Goal: Task Accomplishment & Management: Manage account settings

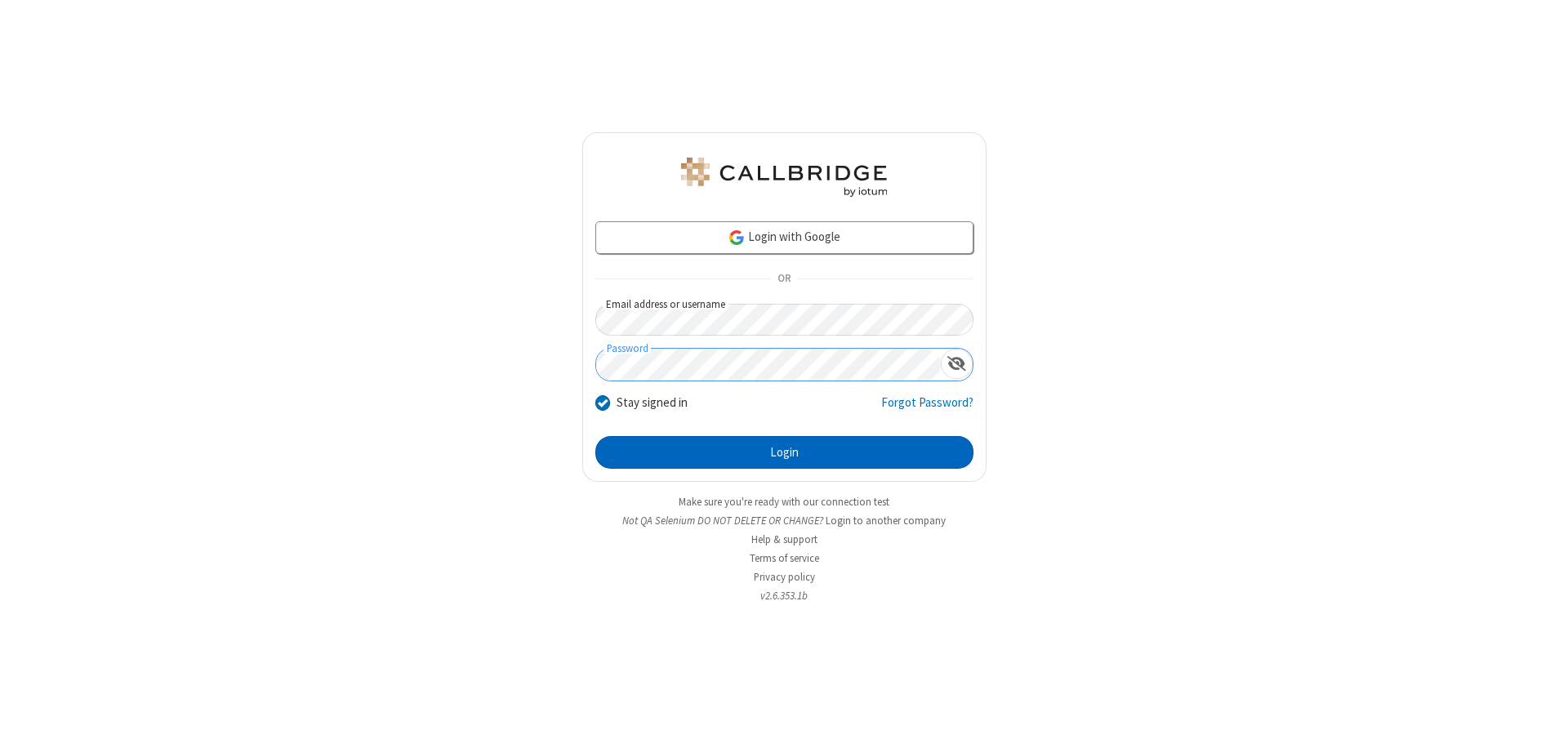
click at [784, 452] on button "Login" at bounding box center [784, 452] width 378 height 33
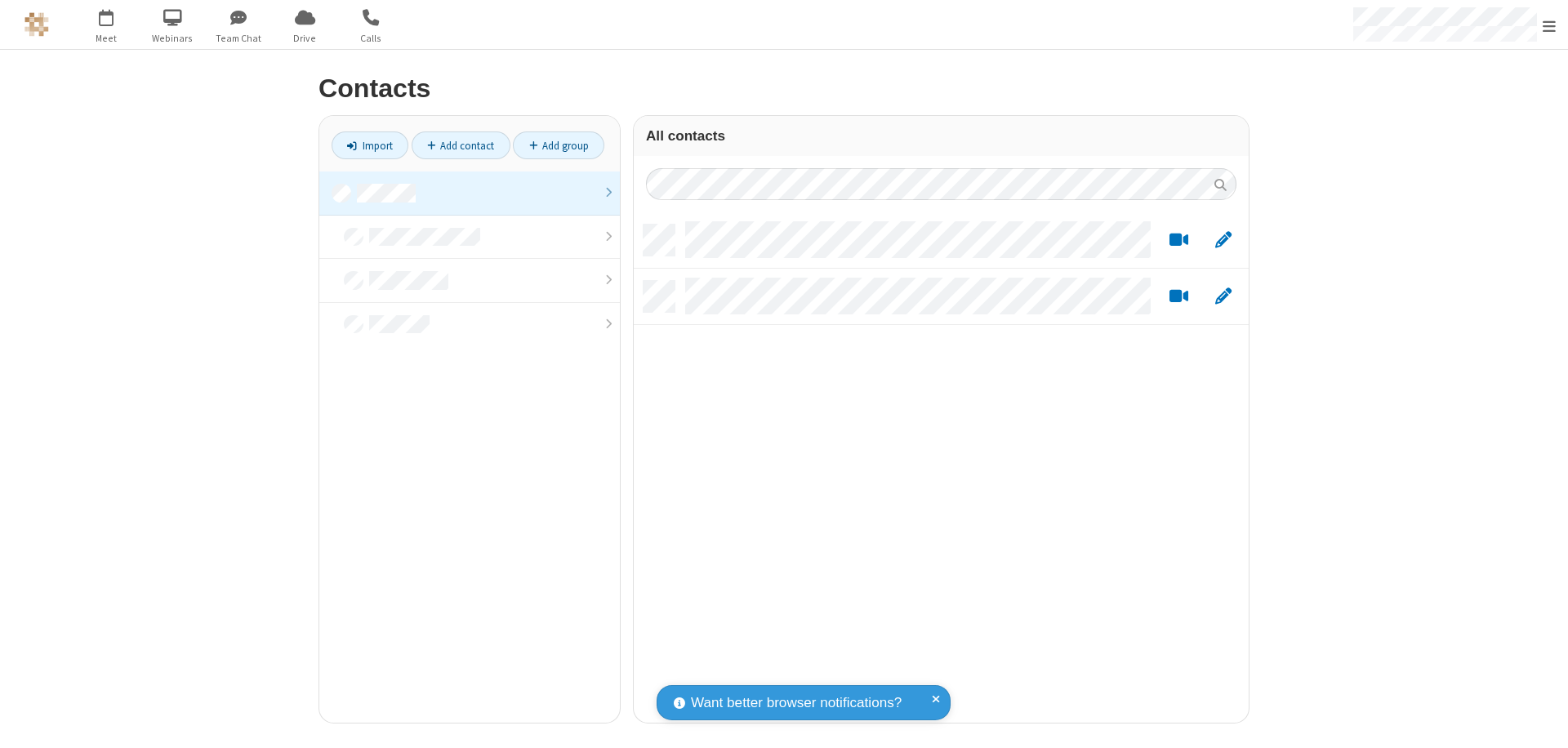
click at [469, 193] on link at bounding box center [469, 193] width 301 height 44
click at [460, 145] on link "Add contact" at bounding box center [461, 145] width 99 height 28
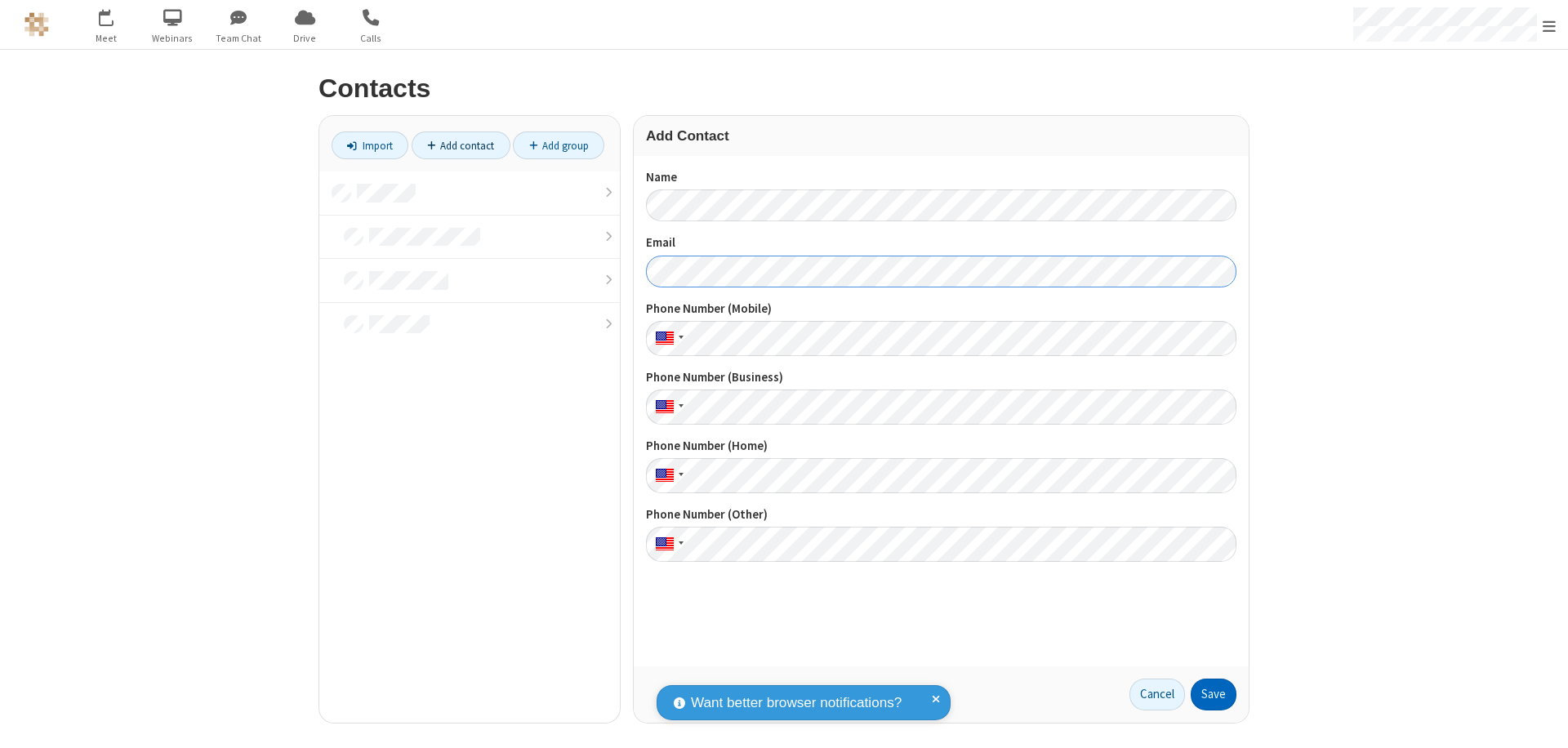
click at [1213, 695] on button "Save" at bounding box center [1213, 695] width 46 height 33
